Goal: Information Seeking & Learning: Learn about a topic

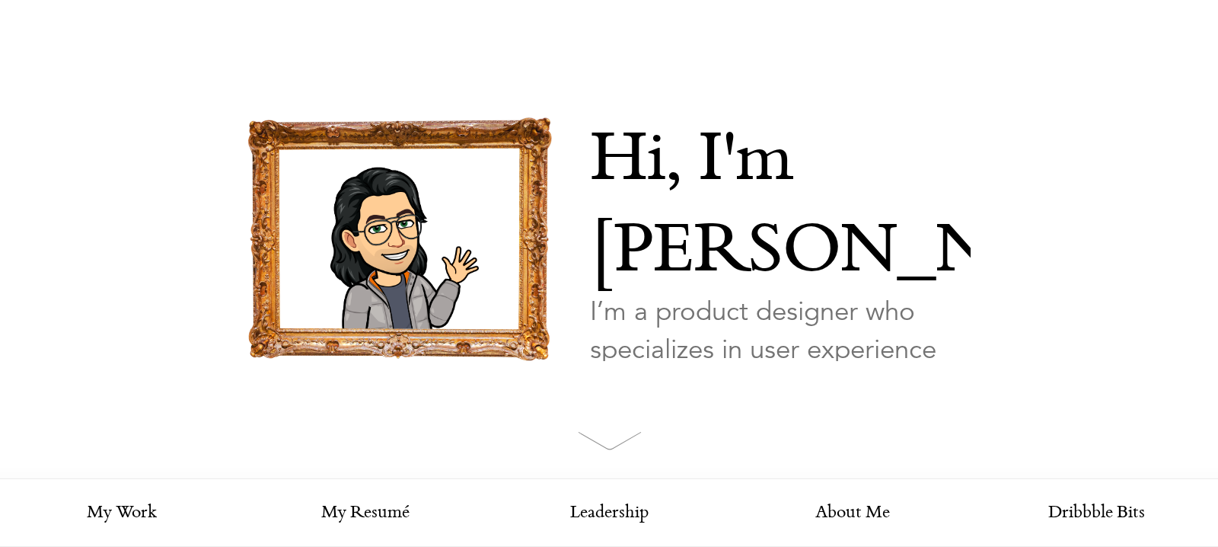
click at [617, 444] on span at bounding box center [609, 462] width 62 height 62
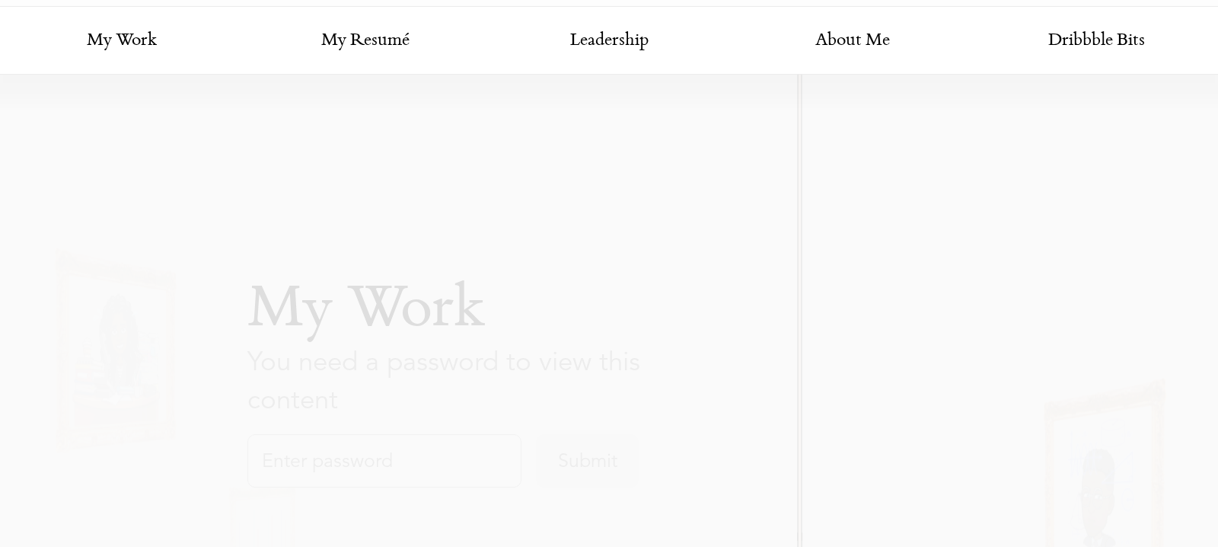
scroll to position [479, 0]
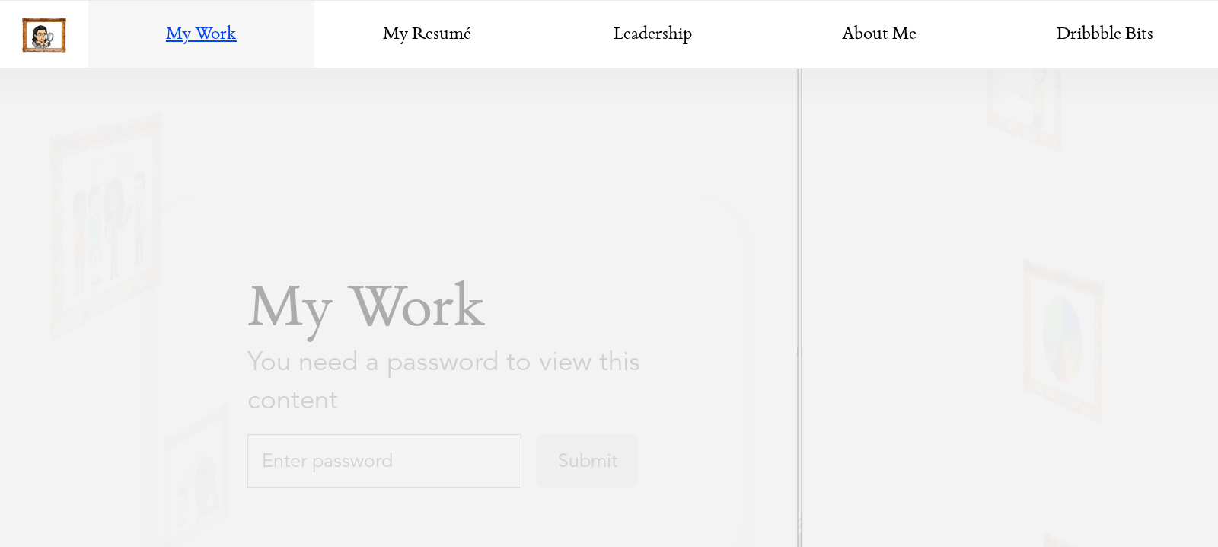
click at [329, 437] on input "text" at bounding box center [384, 459] width 274 height 53
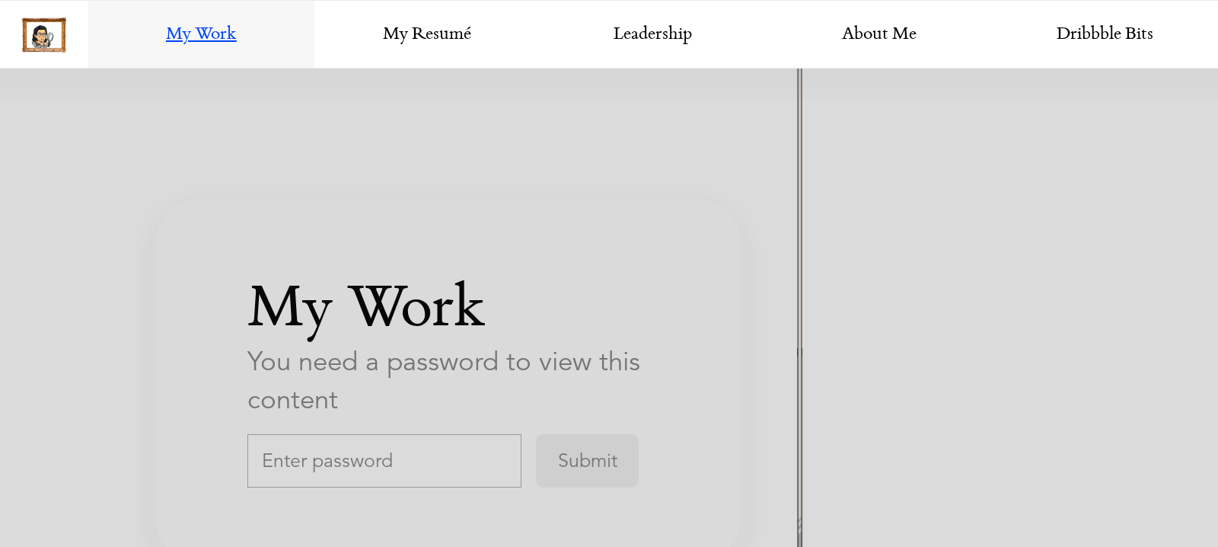
scroll to position [2650, 0]
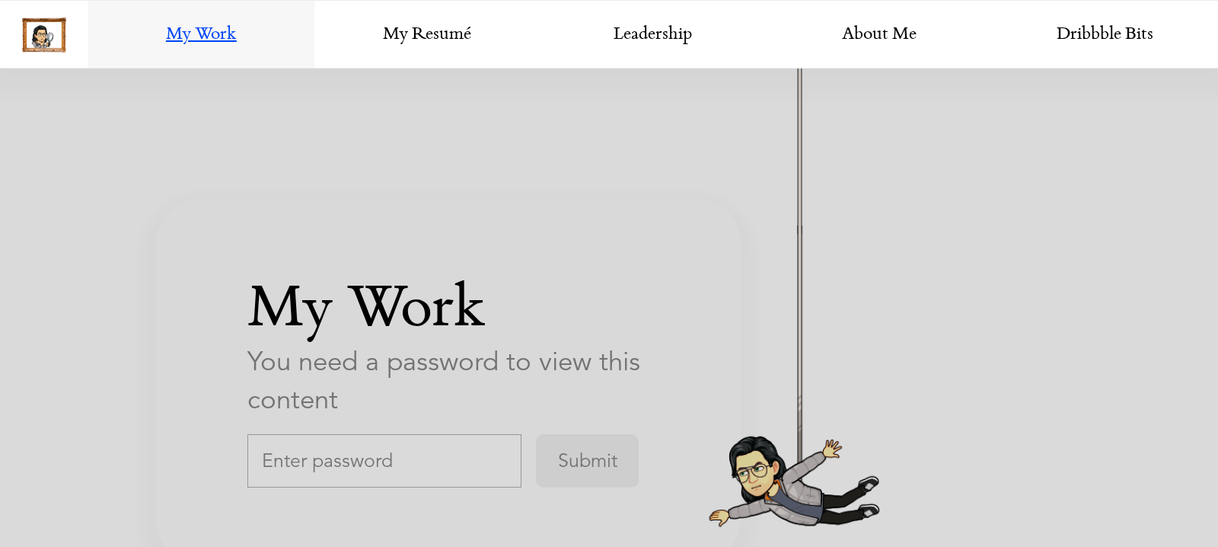
click at [410, 464] on input "text" at bounding box center [384, 459] width 274 height 53
paste input "thoughtspotDesign"
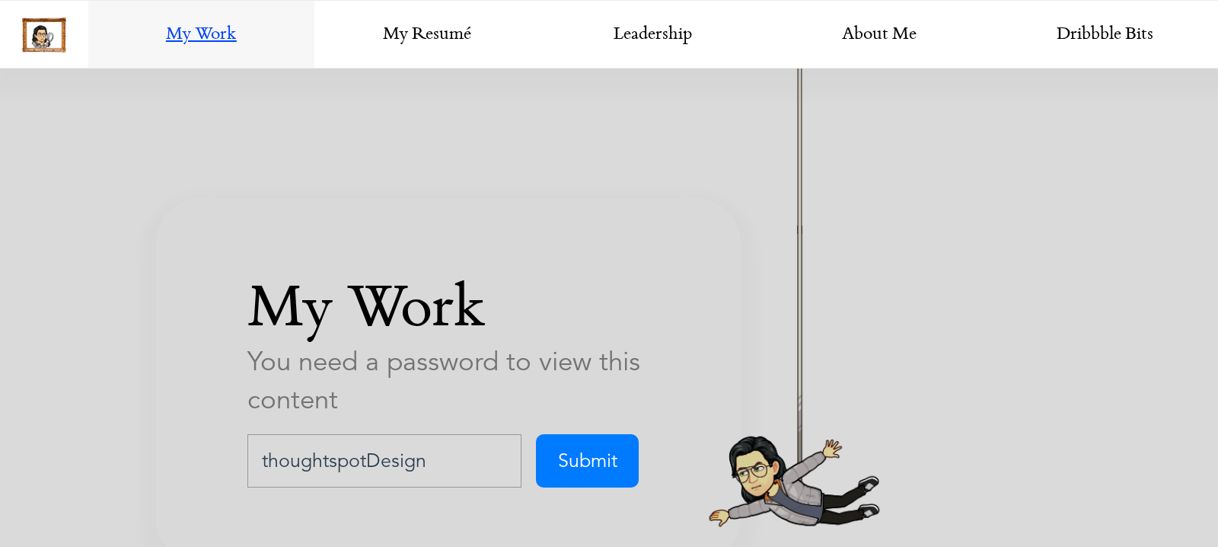
type input "thoughtspotDesign"
click at [608, 450] on input "Submit" at bounding box center [587, 459] width 103 height 53
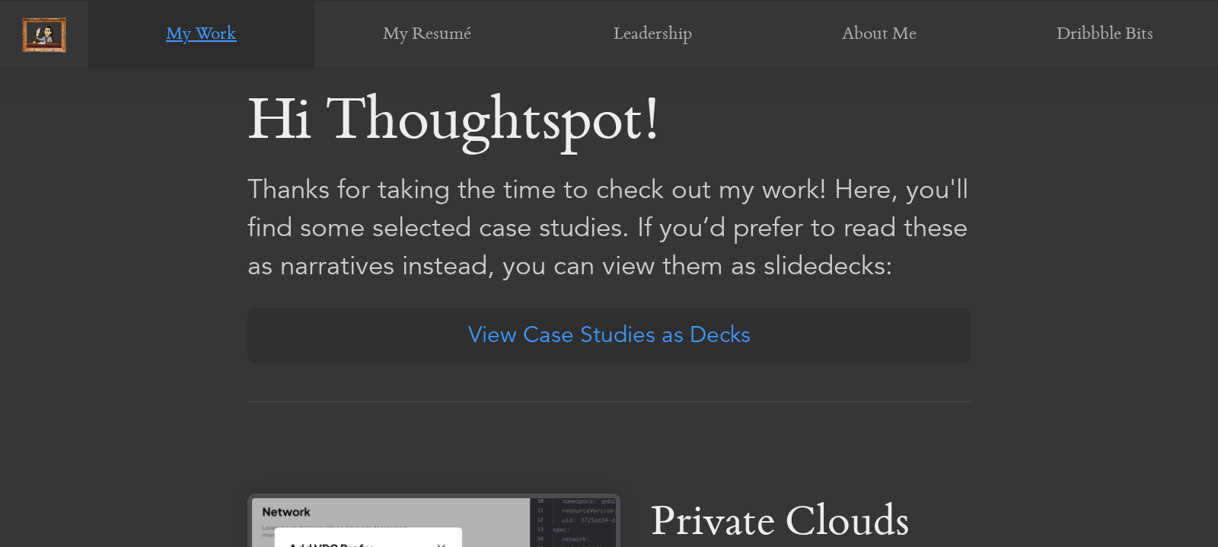
scroll to position [480, 0]
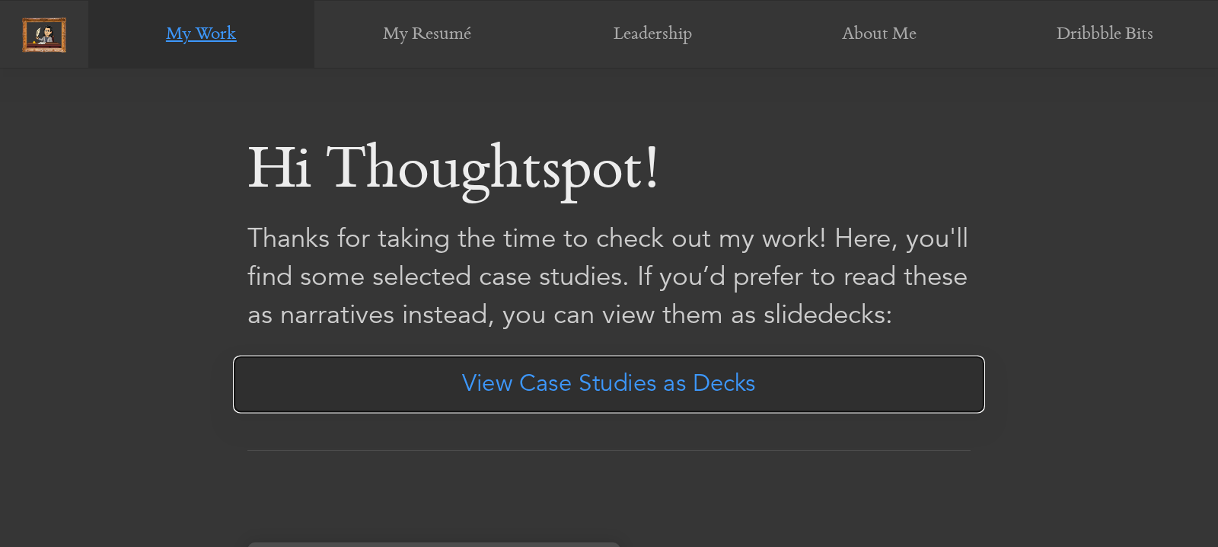
click at [589, 394] on link "View Case Studies as Decks" at bounding box center [609, 385] width 752 height 58
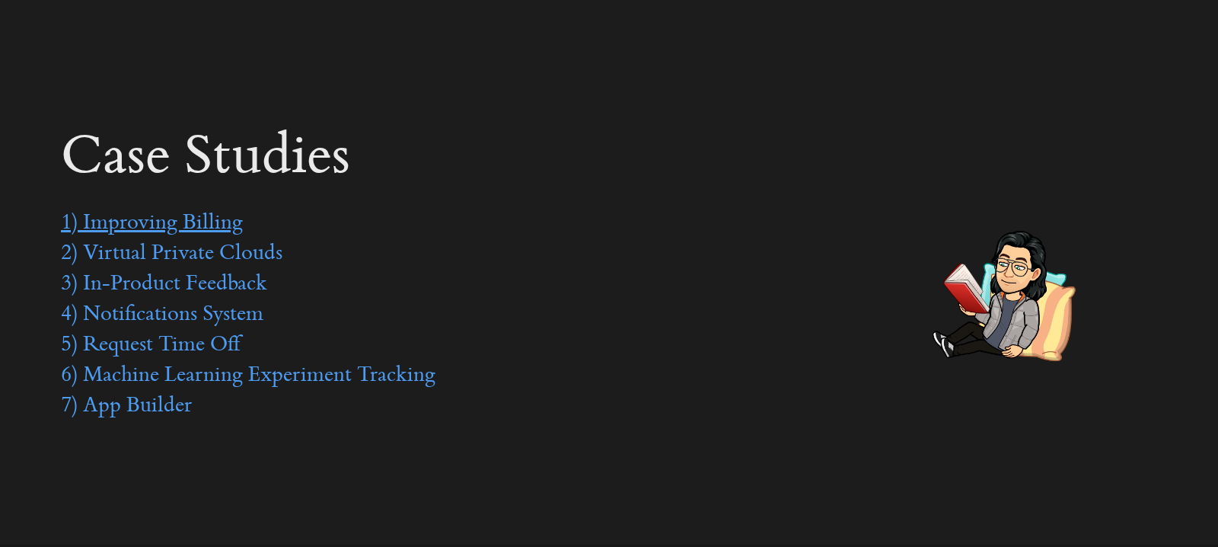
click at [188, 220] on link "1) Improving Billing" at bounding box center [152, 223] width 182 height 23
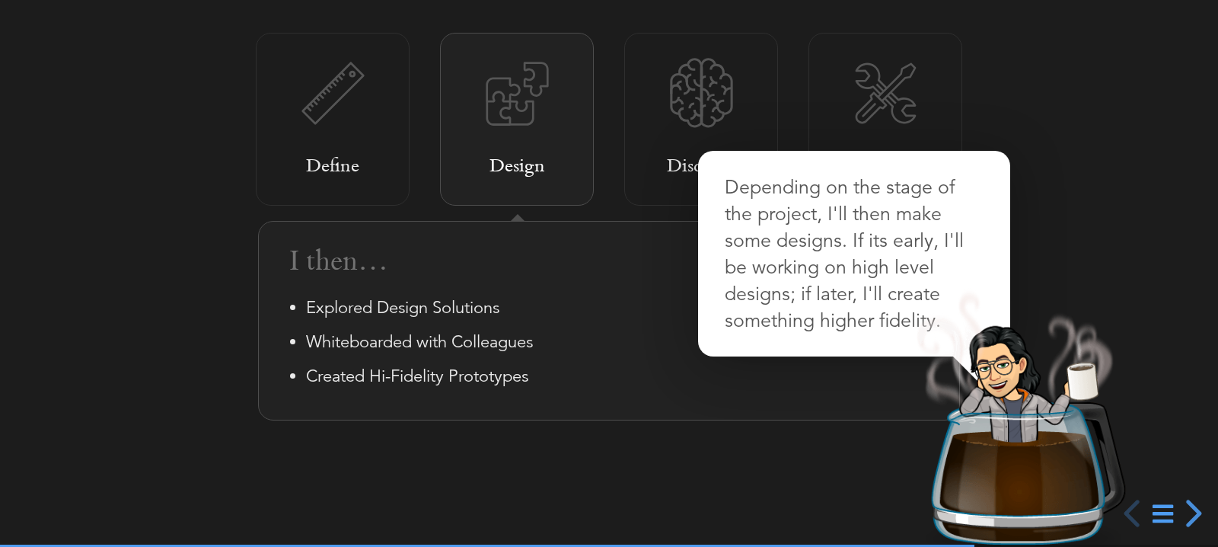
click at [636, 156] on div at bounding box center [609, 273] width 1218 height 547
